Goal: Task Accomplishment & Management: Complete application form

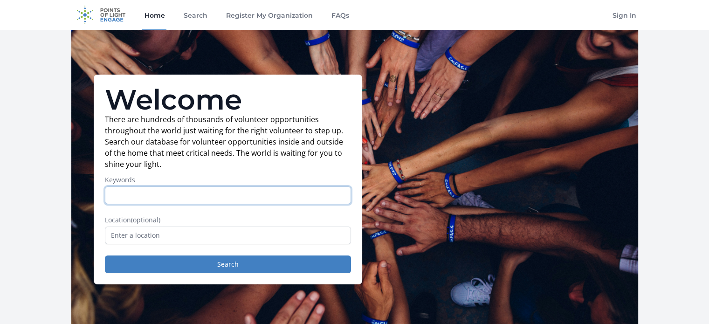
click at [218, 193] on input "Keywords" at bounding box center [228, 195] width 246 height 18
type input "Salesforce"
click at [105, 255] on button "Search" at bounding box center [228, 264] width 246 height 18
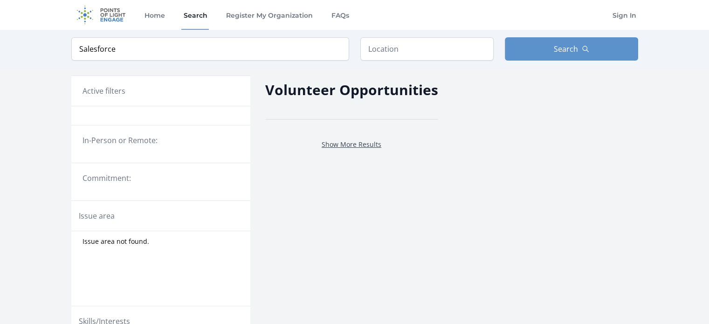
click at [339, 145] on link "Show More Results" at bounding box center [352, 144] width 60 height 9
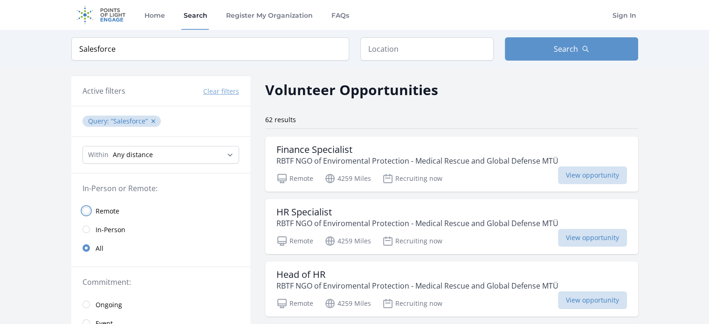
click at [83, 207] on input "radio" at bounding box center [86, 210] width 7 height 7
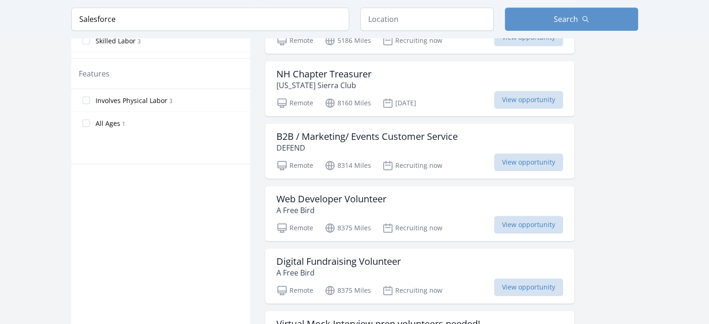
scroll to position [580, 0]
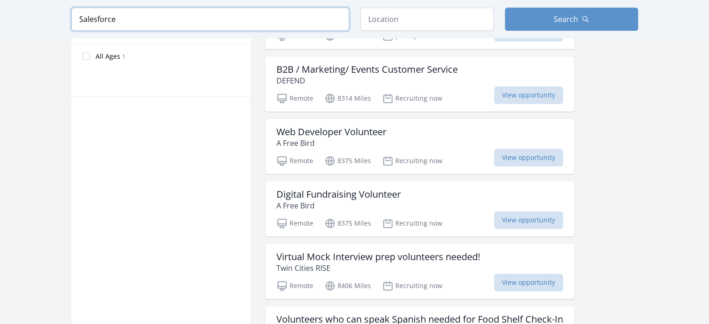
click at [185, 24] on input "Salesforce" at bounding box center [210, 18] width 278 height 23
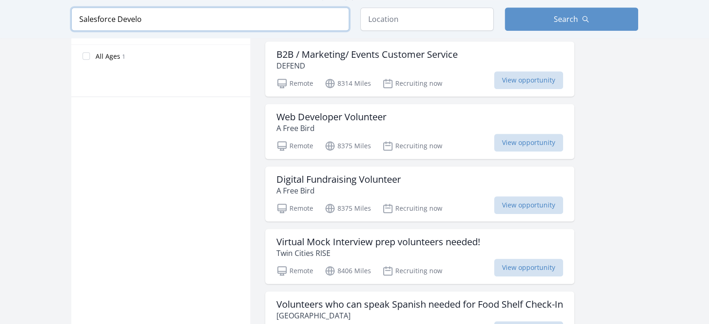
scroll to position [576, 0]
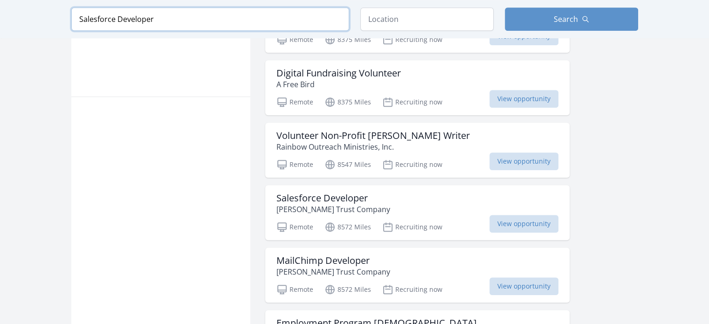
type input "Salesforce Developer"
click button "submit" at bounding box center [0, 0] width 0 height 0
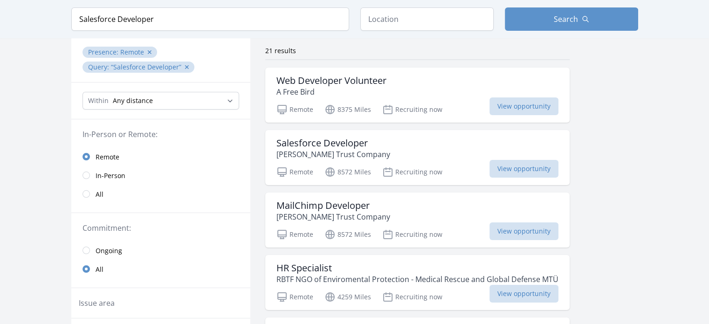
scroll to position [37, 0]
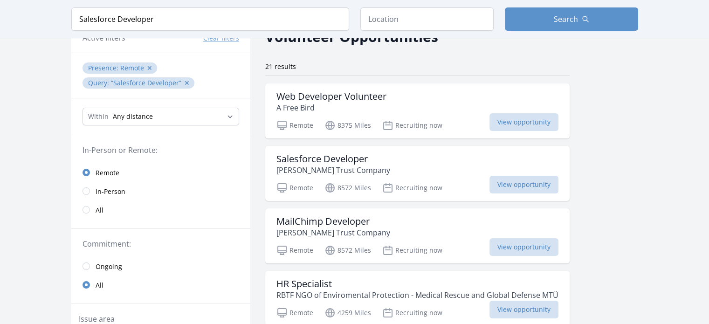
scroll to position [54, 0]
click at [390, 169] on p "Rebecca Everlene Trust Company" at bounding box center [333, 169] width 114 height 11
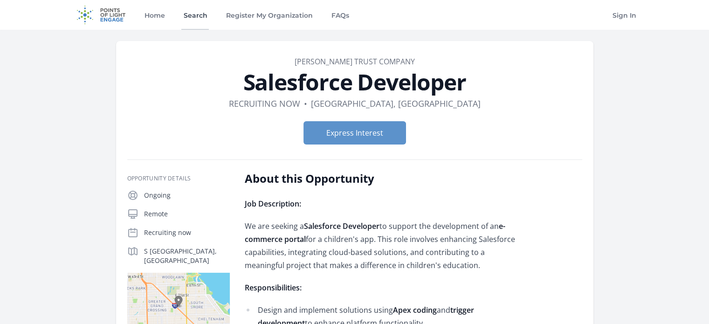
click at [199, 16] on link "Search" at bounding box center [195, 15] width 28 height 30
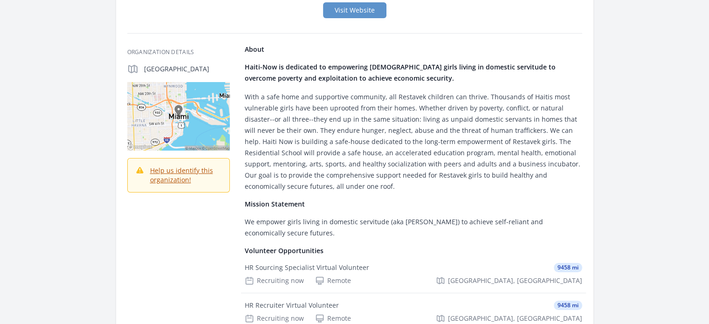
scroll to position [131, 0]
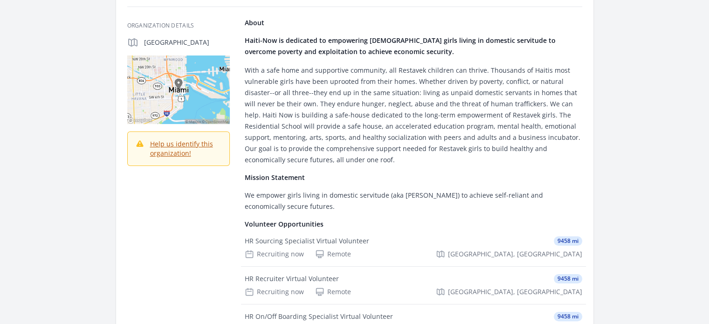
click at [317, 141] on p "With a safe home and supportive community, all Restavek children can thrive. Th…" at bounding box center [413, 115] width 337 height 101
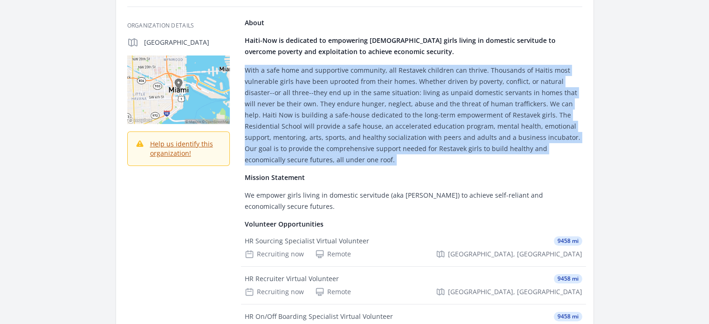
click at [317, 141] on p "With a safe home and supportive community, all Restavek children can thrive. Th…" at bounding box center [413, 115] width 337 height 101
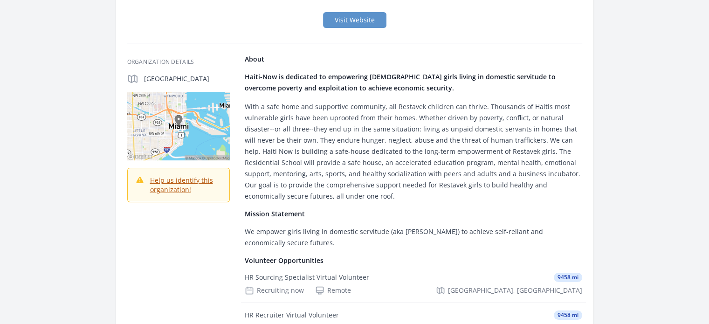
scroll to position [0, 0]
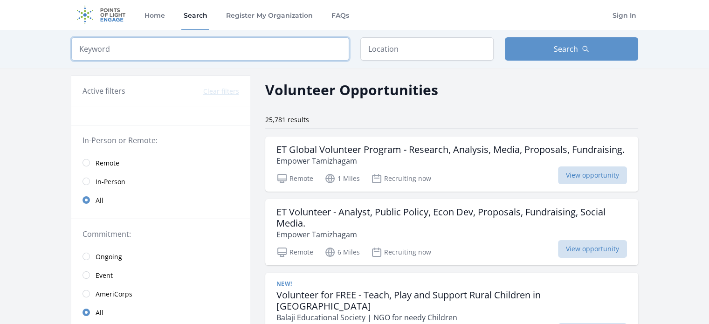
click at [183, 47] on input "search" at bounding box center [210, 48] width 278 height 23
paste input "[GEOGRAPHIC_DATA]"
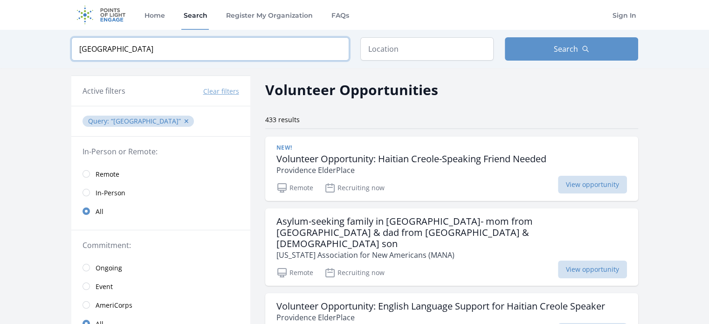
click button "submit" at bounding box center [0, 0] width 0 height 0
click at [78, 50] on input "haiti" at bounding box center [210, 48] width 278 height 23
type input "Salesforce,haiti"
click button "submit" at bounding box center [0, 0] width 0 height 0
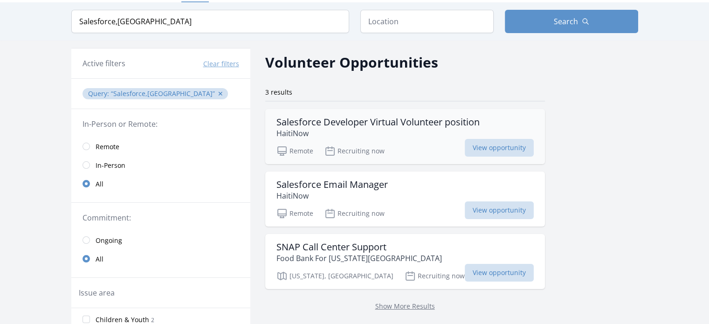
scroll to position [28, 0]
click at [352, 119] on h3 "Salesforce Developer Virtual Volunteer position" at bounding box center [377, 121] width 203 height 11
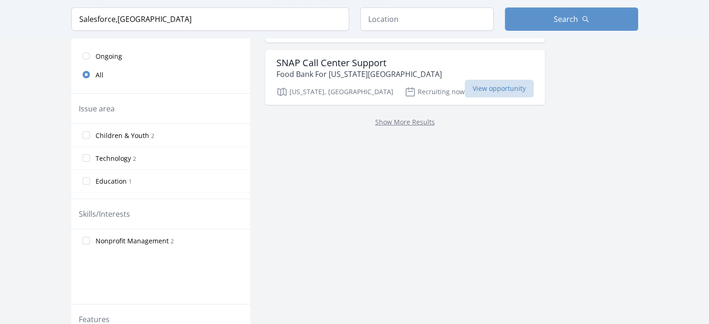
scroll to position [0, 0]
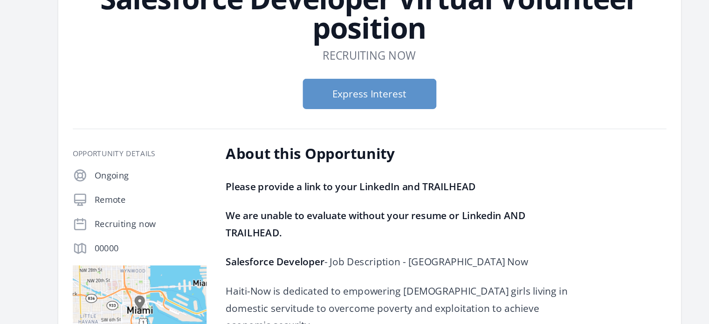
scroll to position [80, 0]
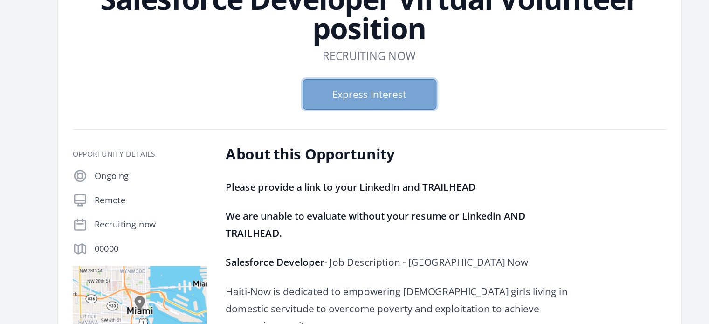
click at [354, 80] on button "Express Interest" at bounding box center [354, 74] width 103 height 23
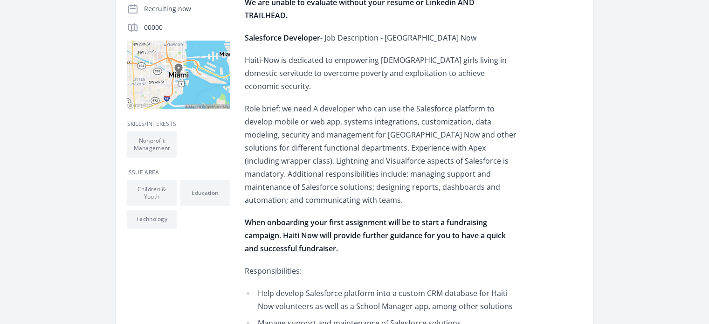
scroll to position [0, 0]
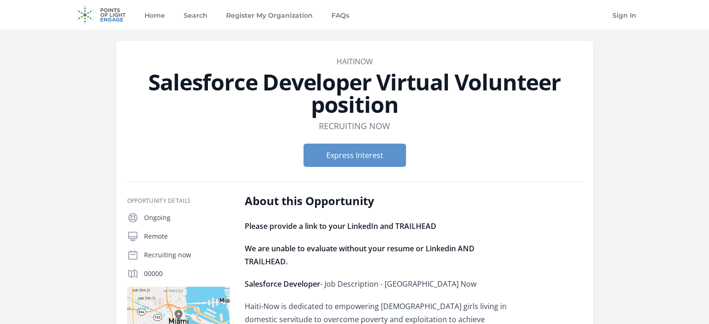
click at [310, 76] on h1 "Salesforce Developer Virtual Volunteer position" at bounding box center [354, 93] width 455 height 45
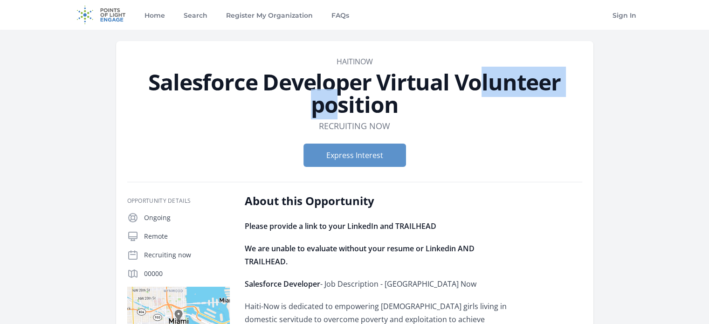
click at [310, 76] on h1 "Salesforce Developer Virtual Volunteer position" at bounding box center [354, 93] width 455 height 45
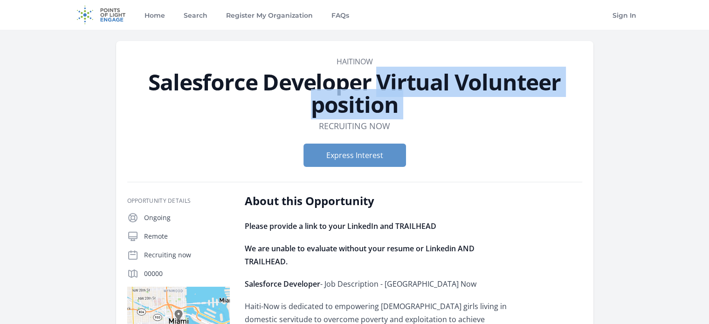
click at [310, 76] on h1 "Salesforce Developer Virtual Volunteer position" at bounding box center [354, 93] width 455 height 45
drag, startPoint x: 310, startPoint y: 76, endPoint x: 476, endPoint y: 111, distance: 169.7
click at [476, 111] on h1 "Salesforce Developer Virtual Volunteer position" at bounding box center [354, 93] width 455 height 45
